Goal: Information Seeking & Learning: Learn about a topic

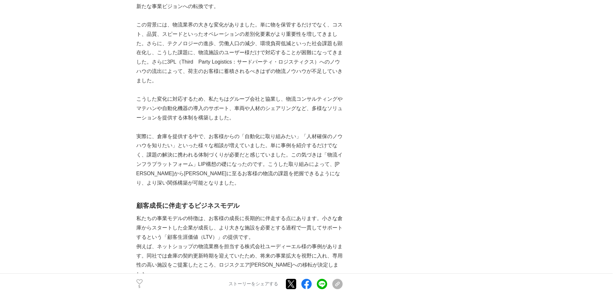
scroll to position [677, 0]
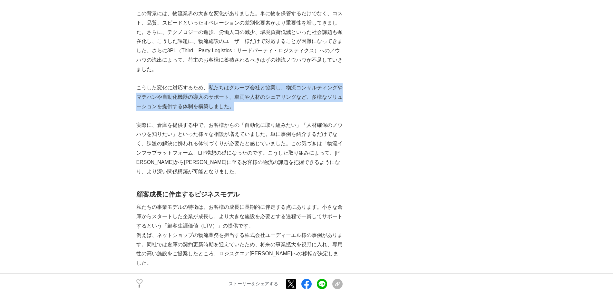
drag, startPoint x: 208, startPoint y: 75, endPoint x: 241, endPoint y: 96, distance: 39.0
click at [241, 96] on p "こうした変化に対応するため、私たちはグループ会社と協業し、物流コンサルティングやマテハンや自動化機器の導入のサポート、車両や人材のシェアリングなど、多様なソリ…" at bounding box center [239, 97] width 206 height 28
copy p "私たちはグループ会社と協業し、物流コンサルティングやマテハンや自動化機器の導入のサポート、車両や人材のシェアリングなど、多様なソリューションを提供する体制を構…"
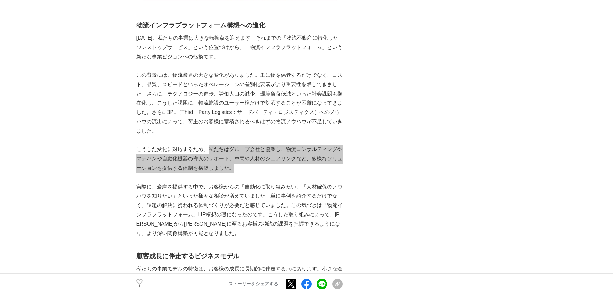
scroll to position [613, 0]
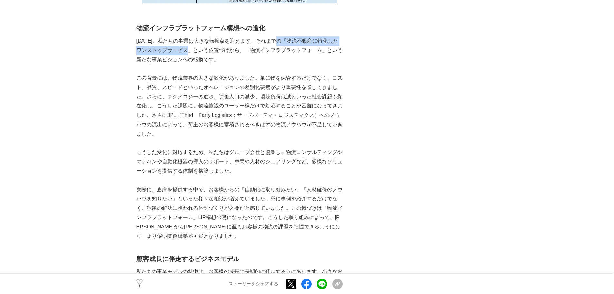
drag, startPoint x: 283, startPoint y: 28, endPoint x: 195, endPoint y: 41, distance: 88.9
click at [195, 41] on p "[DATE]、私たちの事業は大きな転換点を迎えます。それまでの「物流不動産に特化したワンストップサービス」という位置づけから、「物流インフラプラットフォーム」…" at bounding box center [239, 50] width 206 height 28
copy p "「物流不動産に特化したワンストップサービス」"
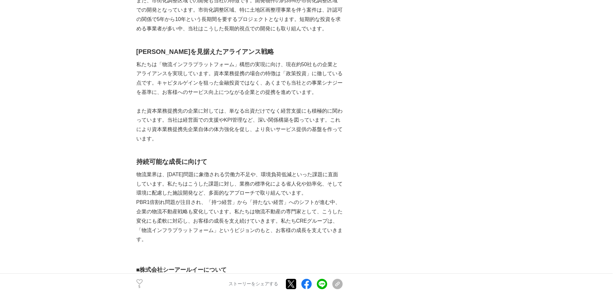
scroll to position [1258, 0]
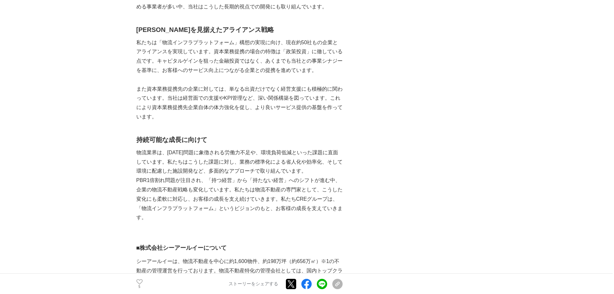
scroll to position [1322, 0]
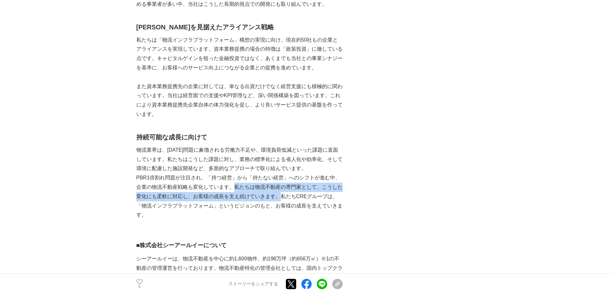
drag, startPoint x: 232, startPoint y: 164, endPoint x: 280, endPoint y: 178, distance: 49.5
click at [280, 178] on p "PBR1倍割れ問題が注目され、「持つ経営」から「持たない経営」へのシフトが進む中、企業の物流不動産戦略も変化しています。私たちは物流不動産の専門家として、こう…" at bounding box center [239, 196] width 206 height 46
copy p "私たちは物流不動産の専門家として、こうした変化にも柔軟に対応し、お客様の成長を支え続けていきます。"
